Goal: Task Accomplishment & Management: Manage account settings

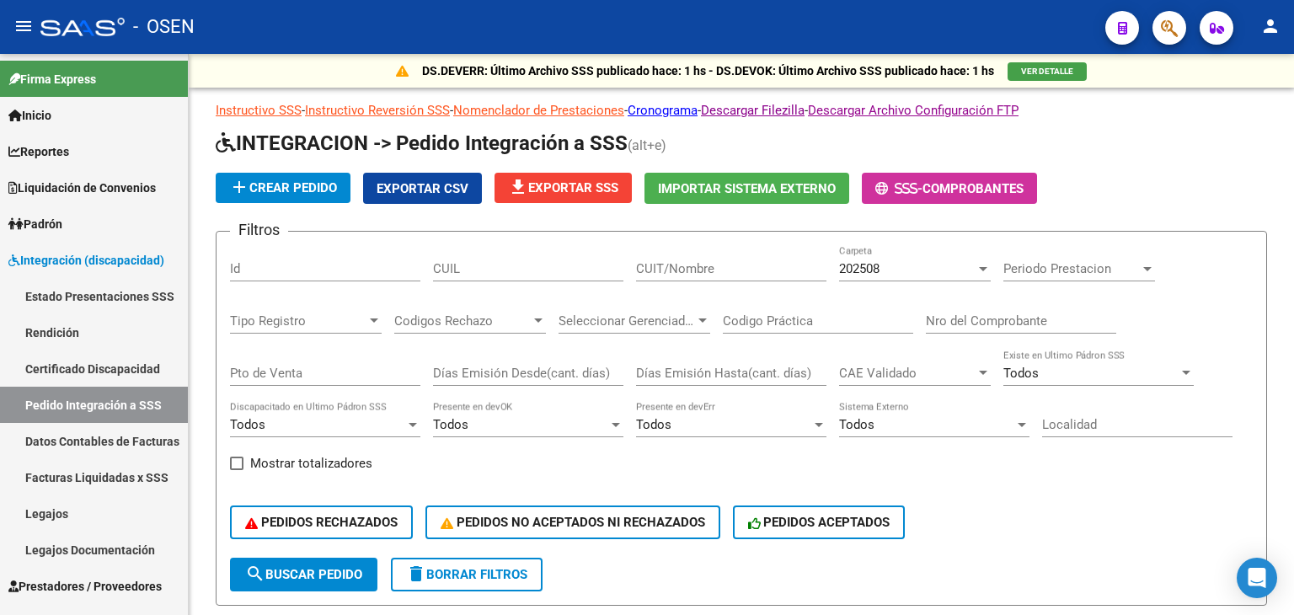
scroll to position [168, 0]
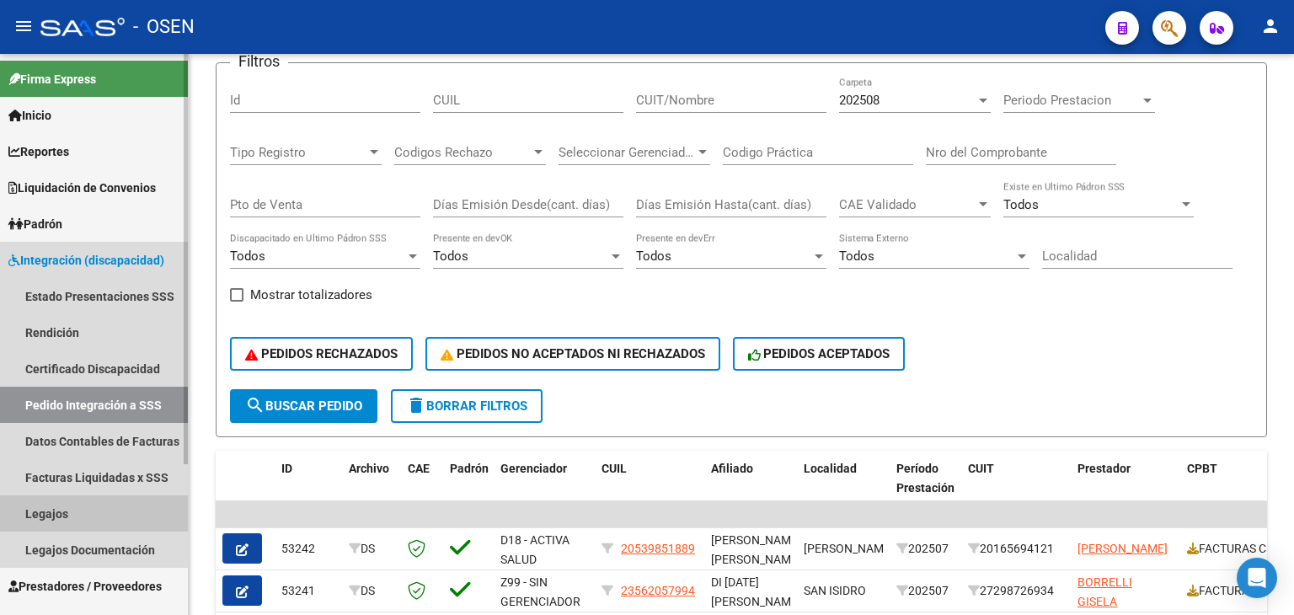
click at [84, 501] on link "Legajos" at bounding box center [94, 513] width 188 height 36
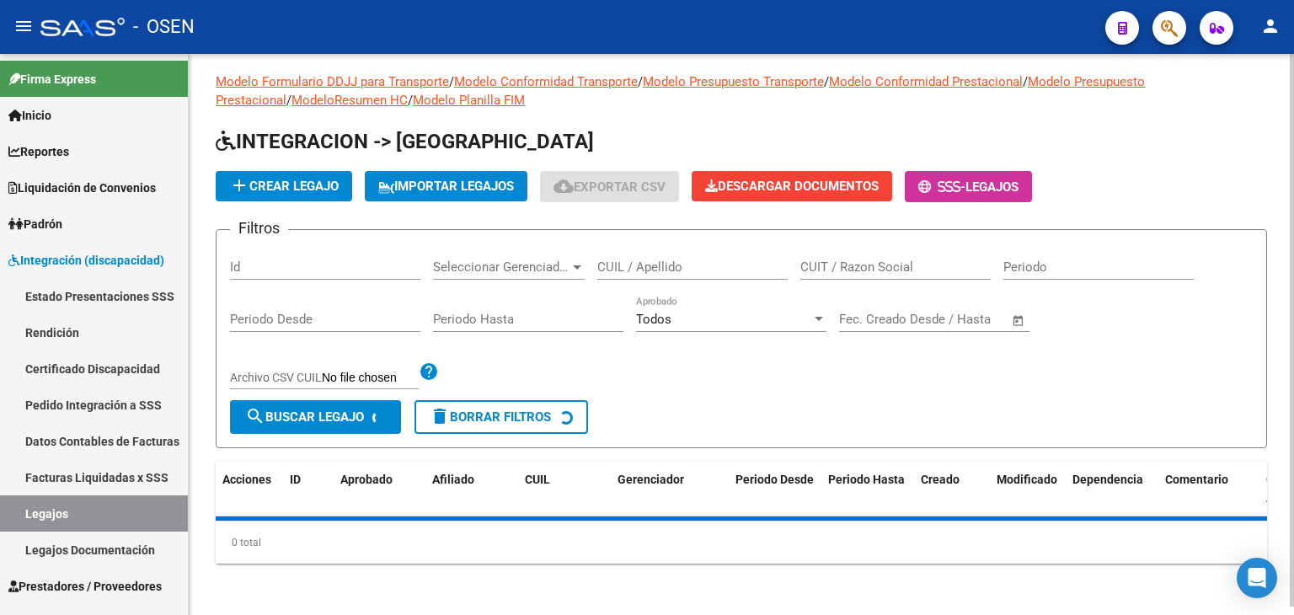
scroll to position [168, 0]
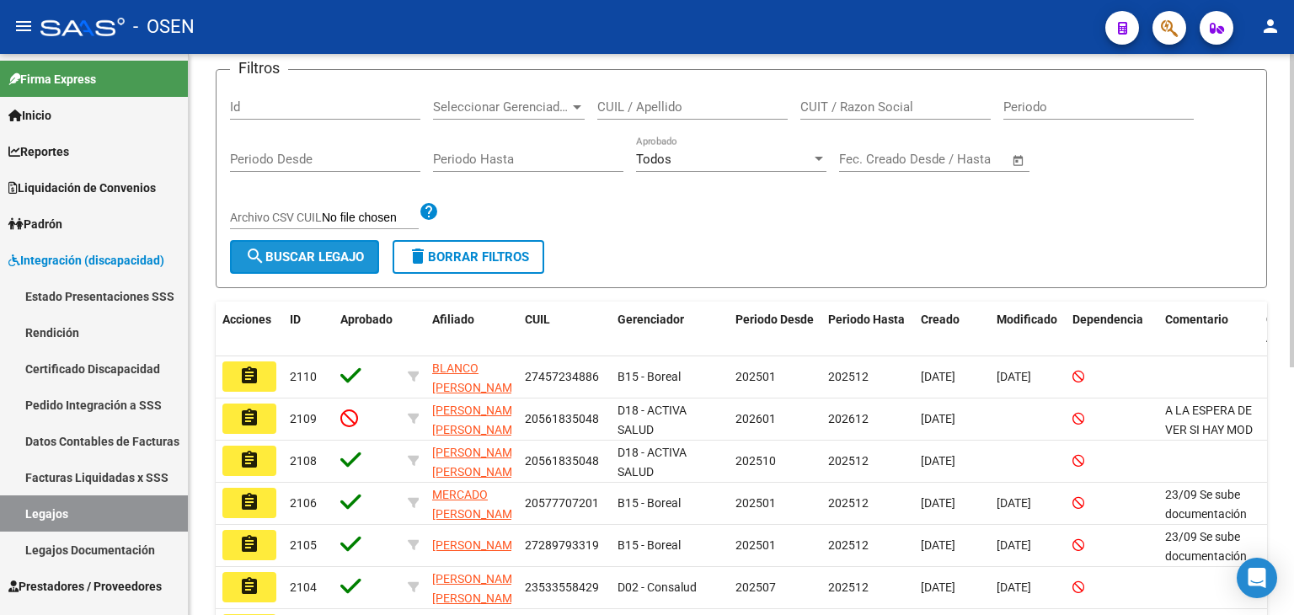
click at [299, 269] on button "search Buscar Legajo" at bounding box center [304, 257] width 149 height 34
click at [304, 106] on input "Id" at bounding box center [325, 106] width 190 height 15
paste input "1802"
type input "1802"
click at [318, 257] on span "search Buscar Legajo" at bounding box center [304, 256] width 119 height 15
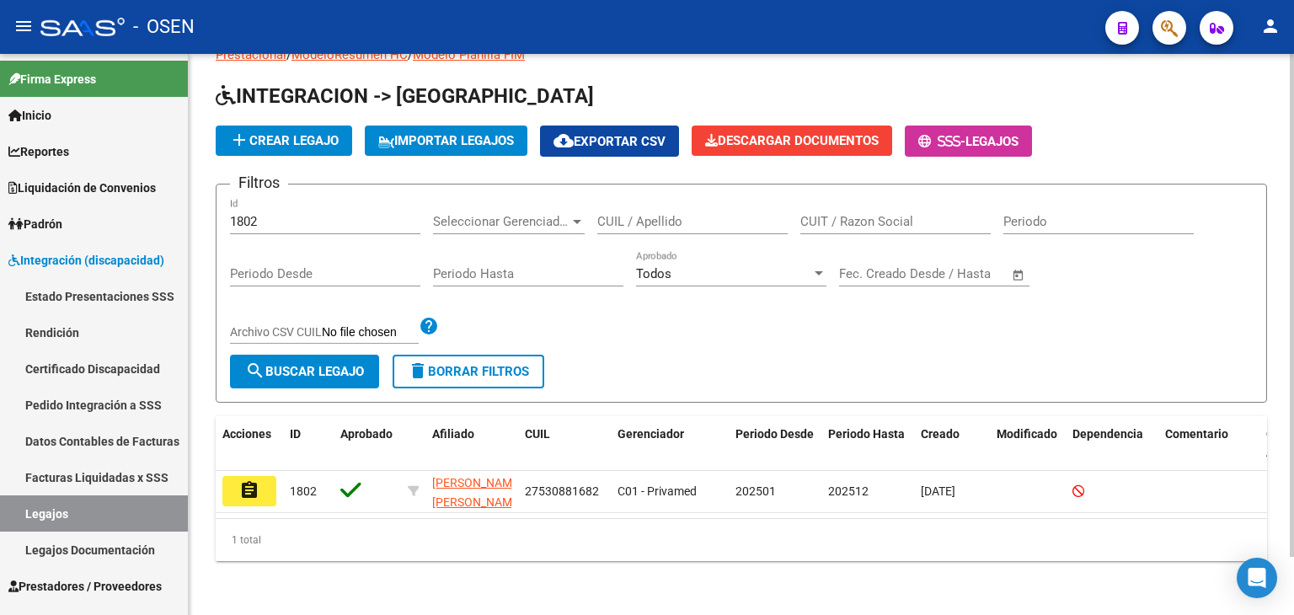
scroll to position [64, 0]
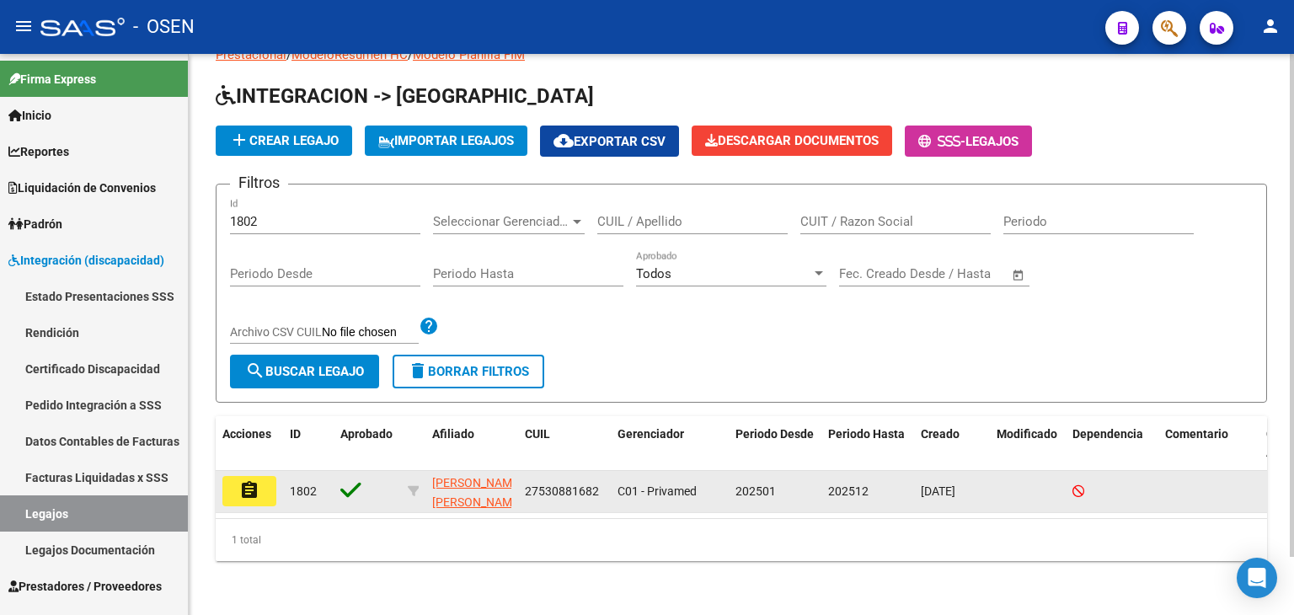
click at [253, 480] on mat-icon "assignment" at bounding box center [249, 490] width 20 height 20
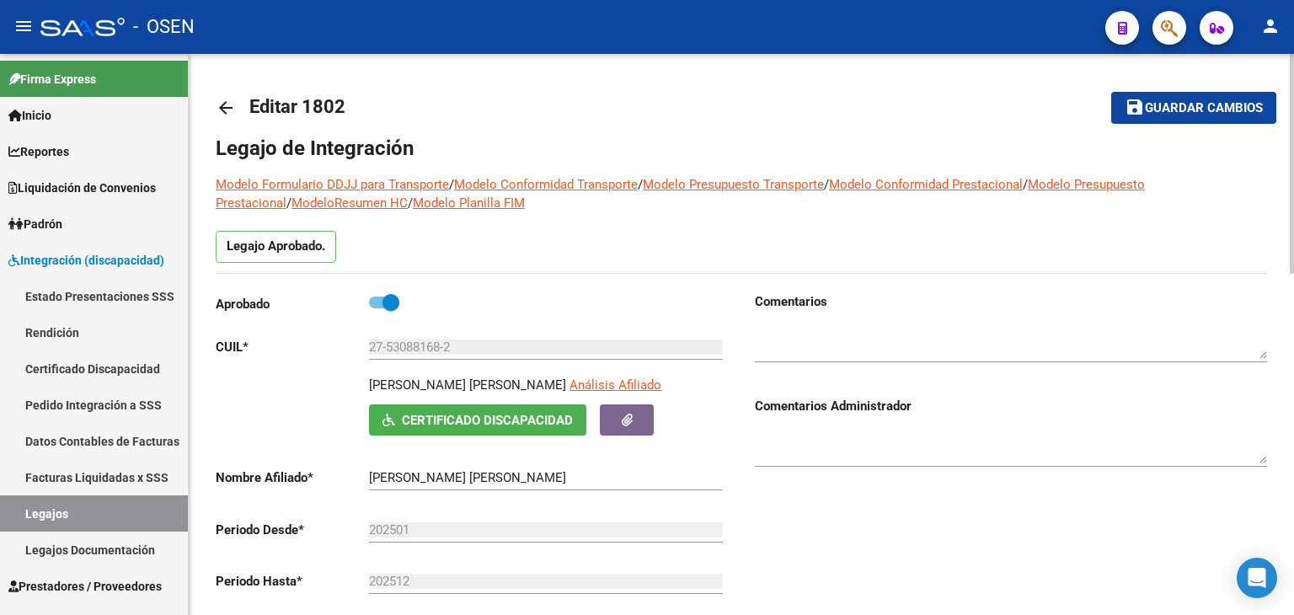
click at [859, 334] on textarea at bounding box center [1011, 342] width 512 height 34
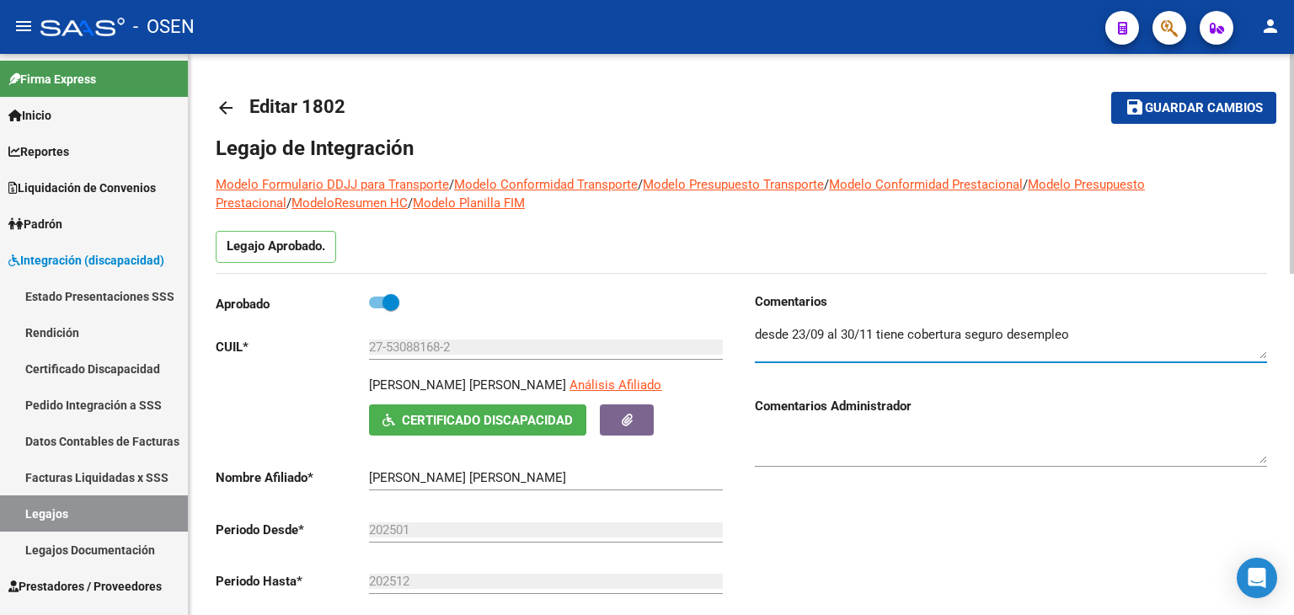
type textarea "desde 23/09 al 30/11 tiene cobertura seguro desempleo"
click at [1143, 116] on mat-icon "save" at bounding box center [1134, 107] width 20 height 20
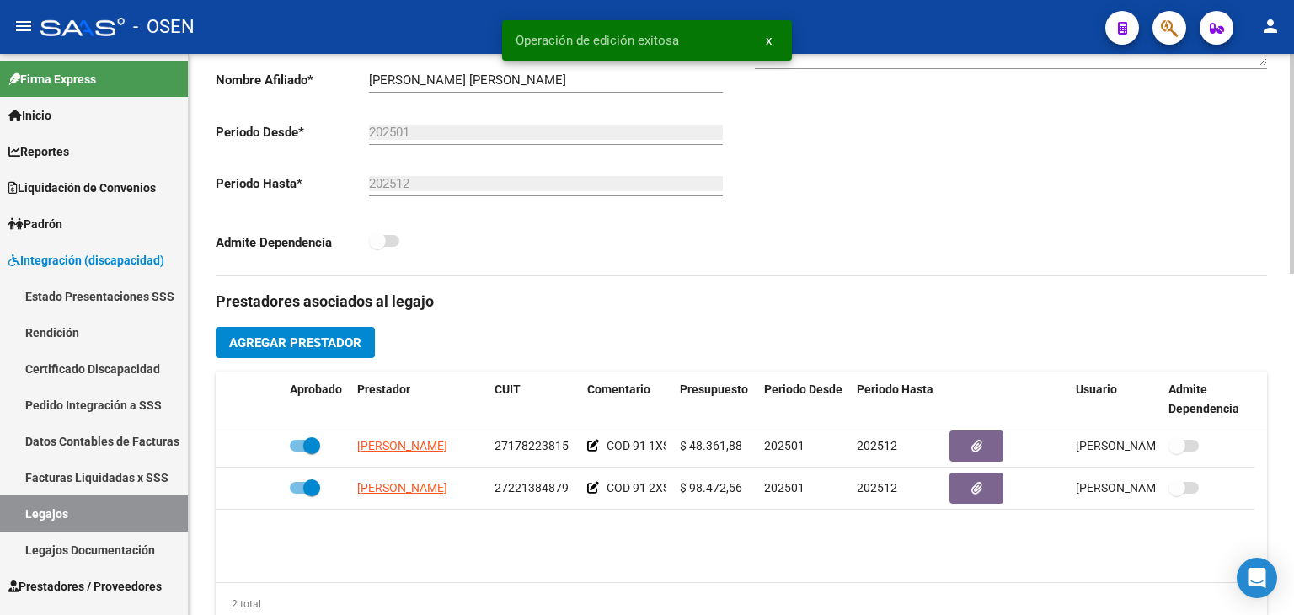
scroll to position [421, 0]
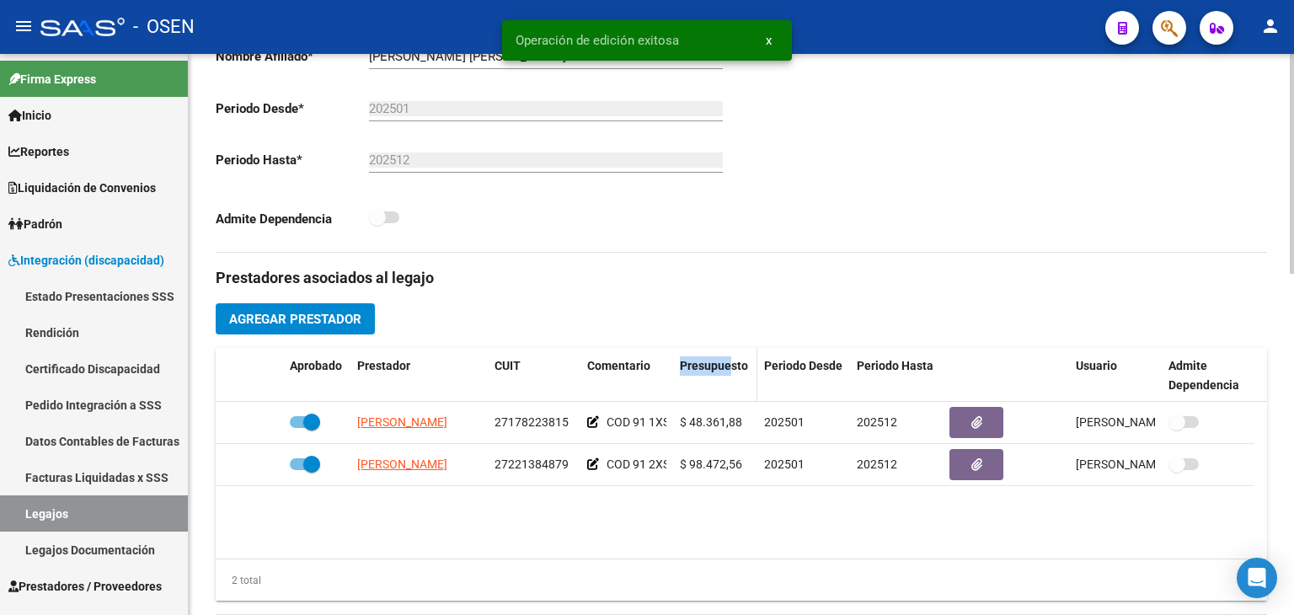
drag, startPoint x: 675, startPoint y: 373, endPoint x: 728, endPoint y: 373, distance: 53.1
click at [728, 373] on datatable-header-cell "Presupuesto" at bounding box center [715, 376] width 84 height 56
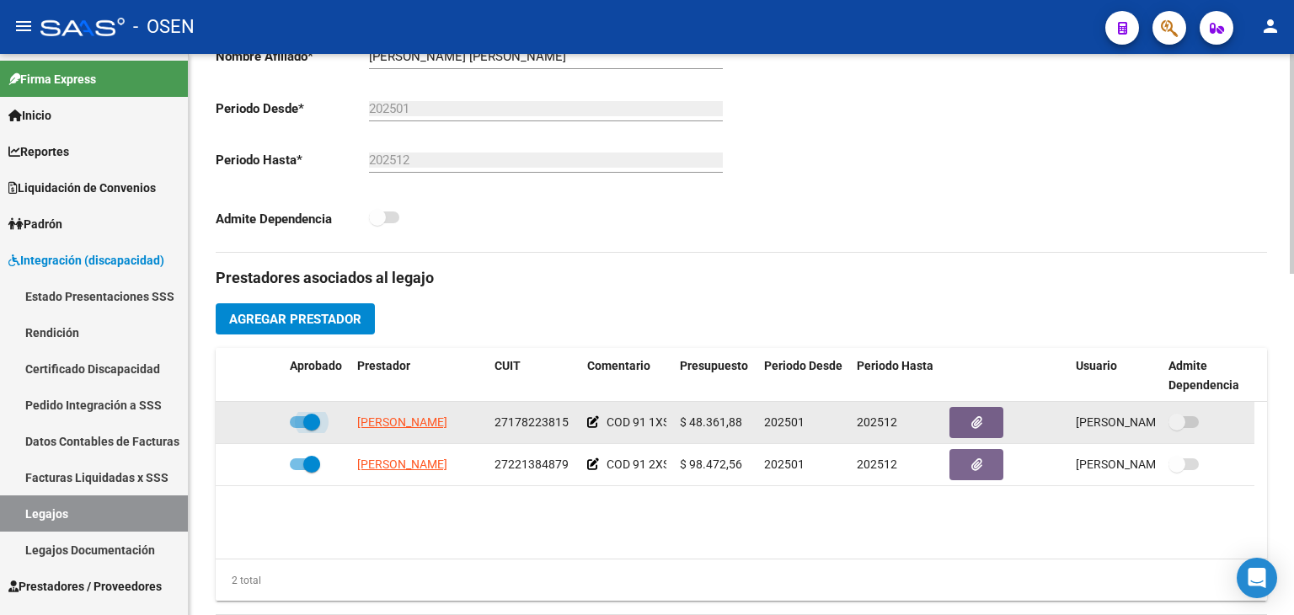
click at [299, 420] on span at bounding box center [305, 422] width 30 height 12
click at [298, 428] on input "checkbox" at bounding box center [297, 428] width 1 height 1
checkbox input "false"
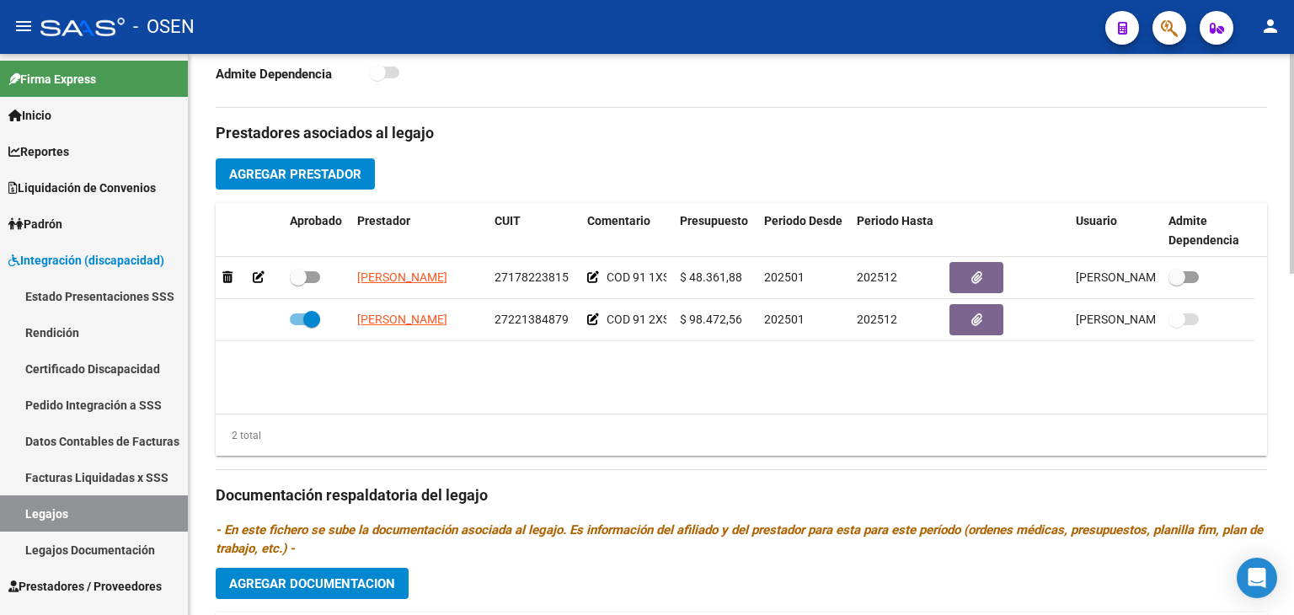
scroll to position [590, 0]
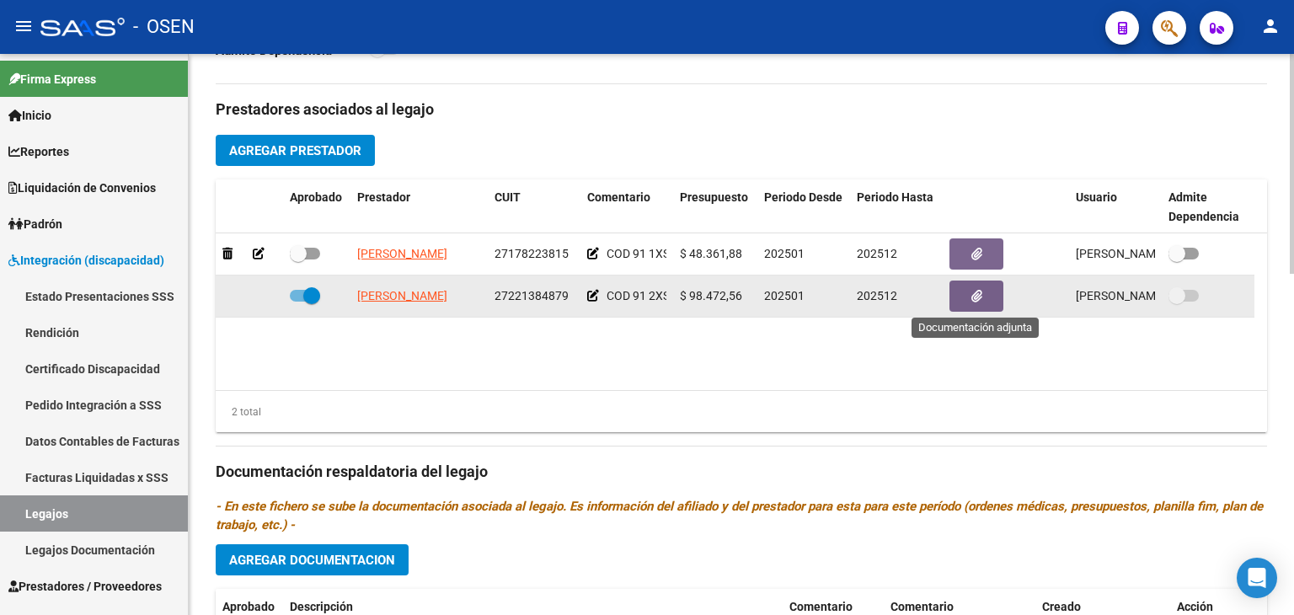
click at [967, 293] on button "button" at bounding box center [976, 295] width 54 height 31
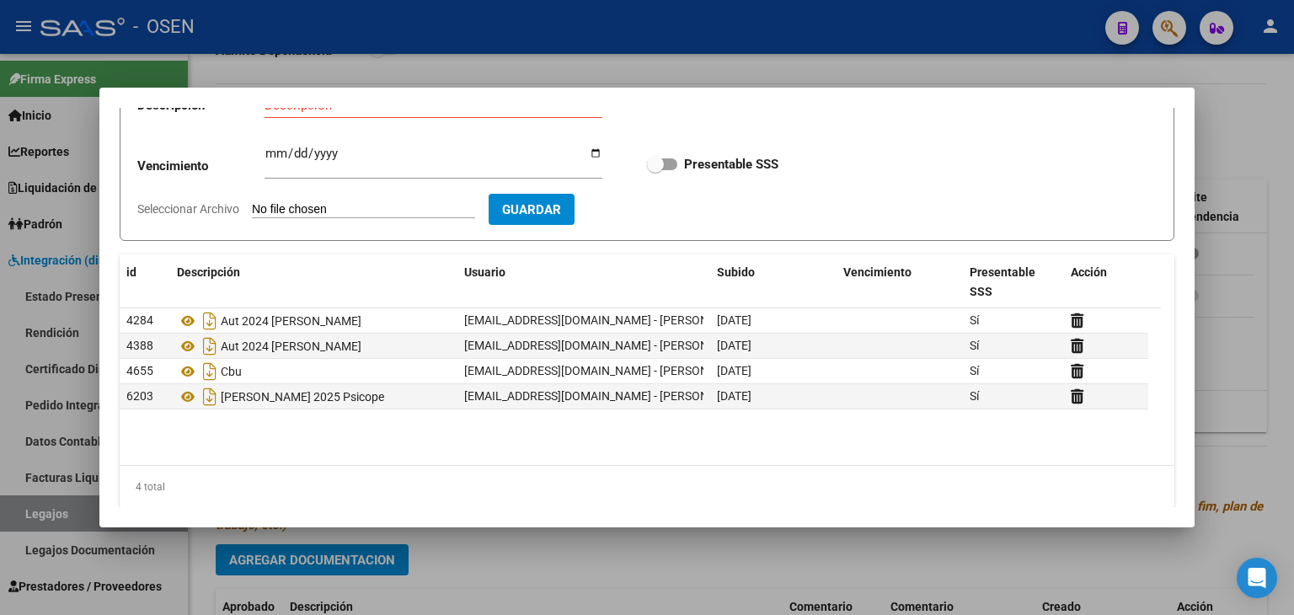
scroll to position [138, 0]
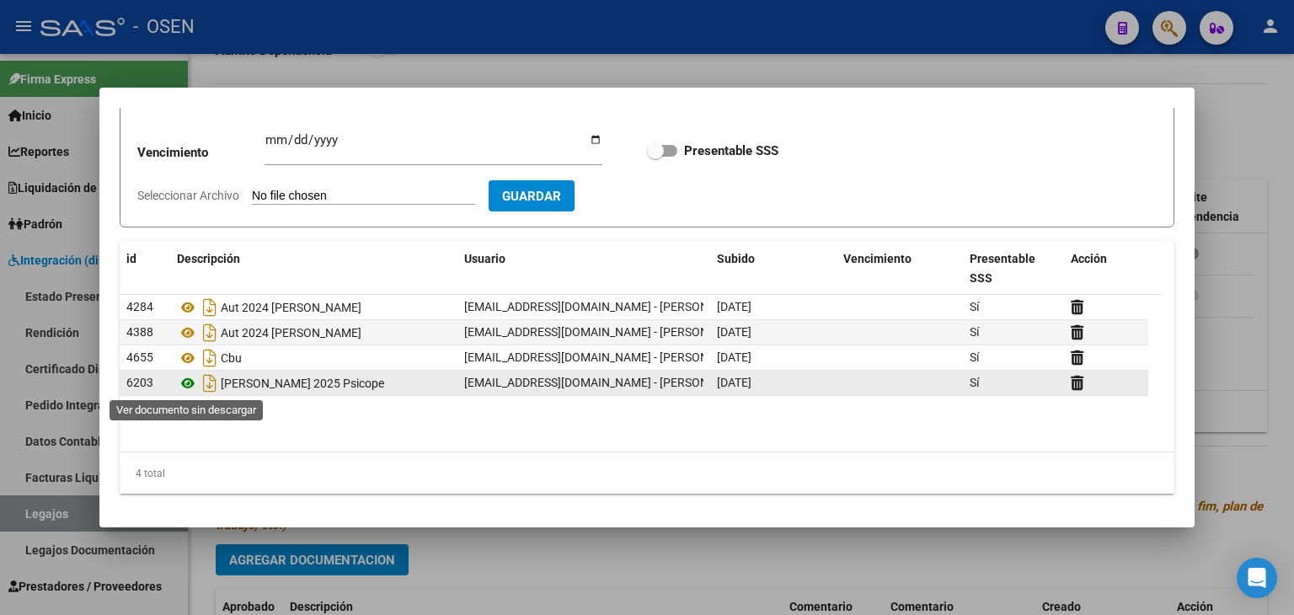
click at [184, 385] on icon at bounding box center [188, 383] width 22 height 20
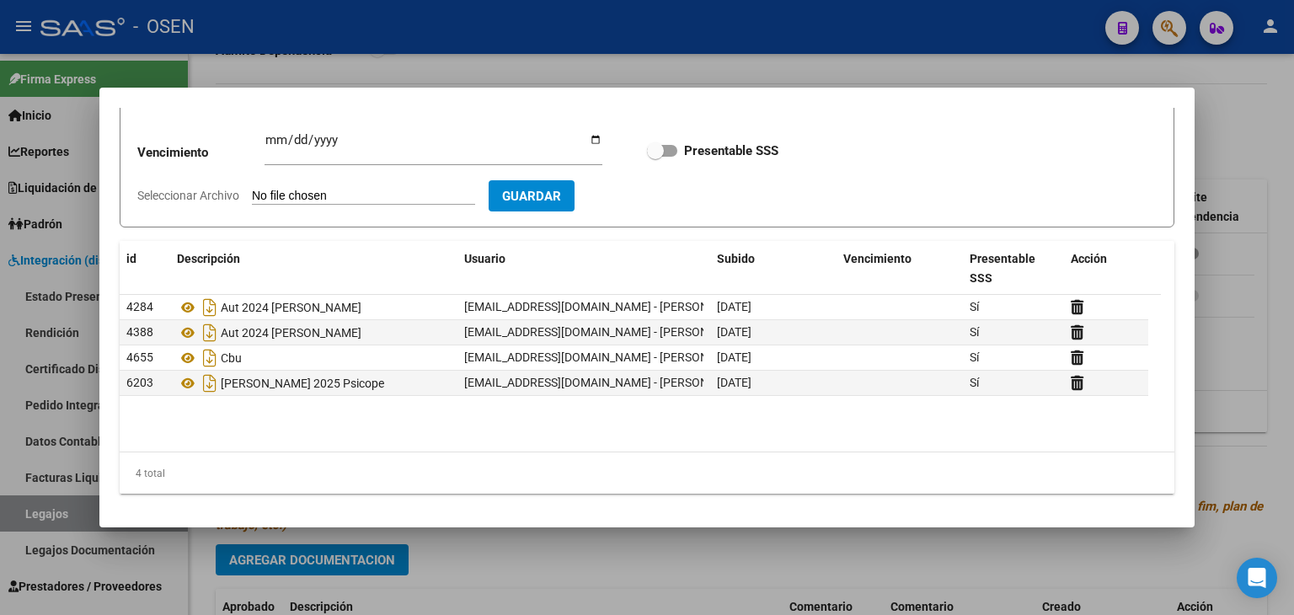
click at [789, 61] on div at bounding box center [647, 307] width 1294 height 615
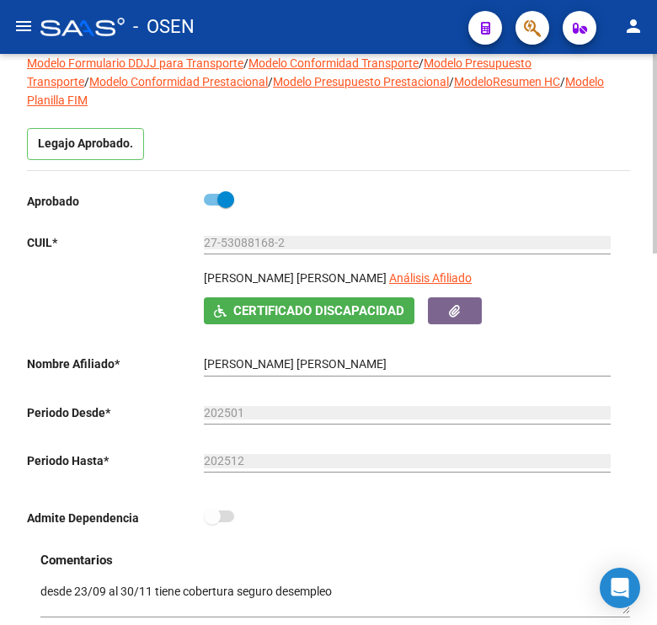
scroll to position [93, 0]
